Goal: Task Accomplishment & Management: Manage account settings

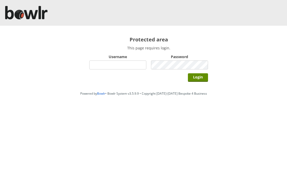
click at [106, 67] on input "Username" at bounding box center [117, 65] width 57 height 9
type input "Hornseaindoorbowlsclub"
click at [201, 80] on input "Login" at bounding box center [198, 77] width 20 height 9
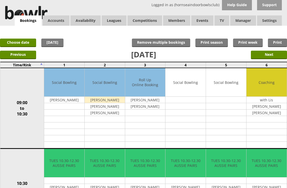
click at [271, 53] on input "Next" at bounding box center [269, 55] width 36 height 9
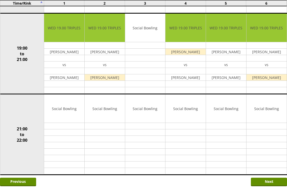
scroll to position [480, 0]
